Goal: Navigation & Orientation: Find specific page/section

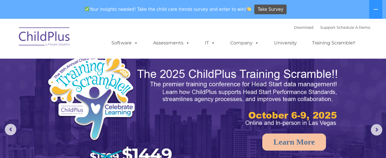
select select "MEDIUM"
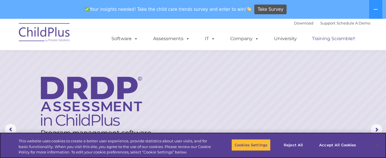
drag, startPoint x: 388, startPoint y: 11, endPoint x: 337, endPoint y: 34, distance: 56.4
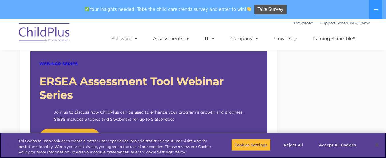
scroll to position [552, 0]
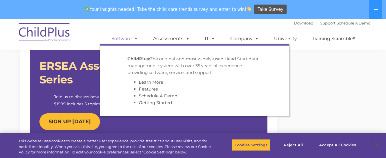
click at [124, 38] on link "Software" at bounding box center [125, 38] width 38 height 11
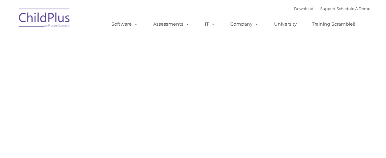
type input ""
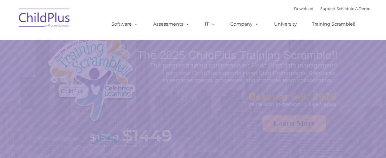
select select "MEDIUM"
